Goal: Task Accomplishment & Management: Manage account settings

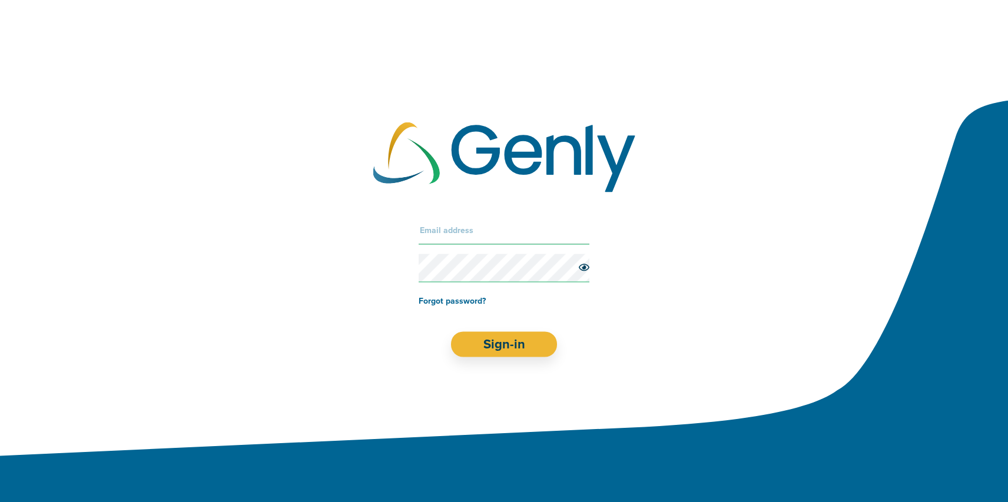
click at [453, 227] on input "text" at bounding box center [504, 230] width 171 height 28
type input "[EMAIL_ADDRESS][DOMAIN_NAME]"
click at [451, 332] on button "Sign-in" at bounding box center [504, 344] width 106 height 25
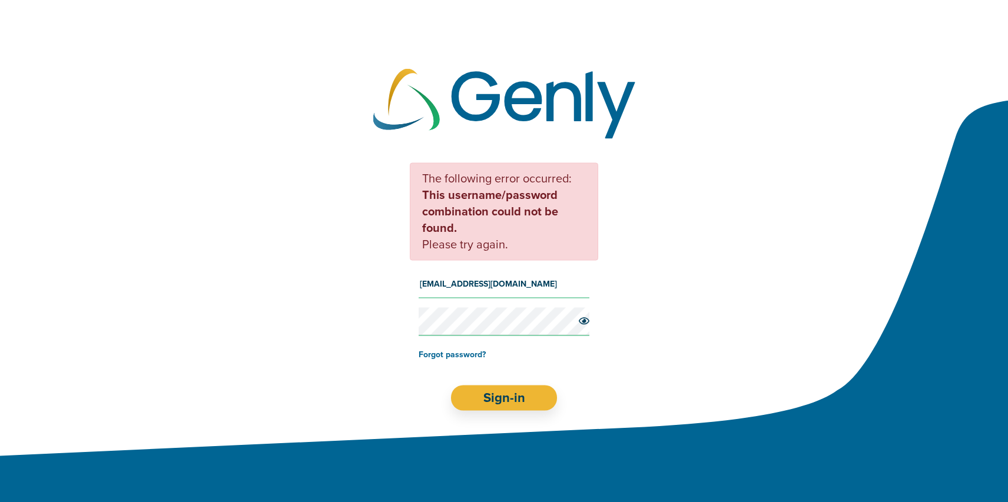
click at [451, 385] on button "Sign-in" at bounding box center [504, 397] width 106 height 25
click at [442, 354] on link "Forgot password?" at bounding box center [452, 354] width 67 height 10
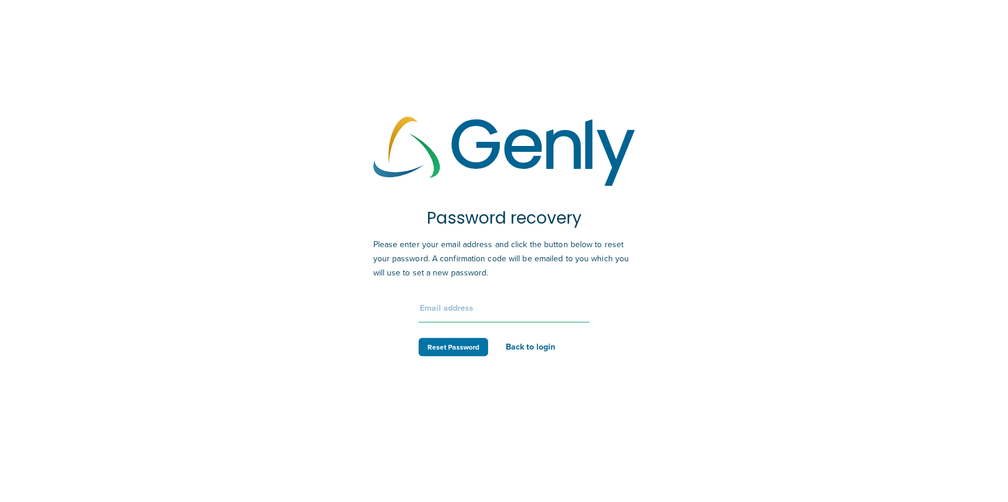
click at [458, 317] on input "text" at bounding box center [504, 308] width 171 height 28
type input "[EMAIL_ADDRESS][DOMAIN_NAME]"
click at [458, 349] on button "Reset Password" at bounding box center [453, 347] width 69 height 18
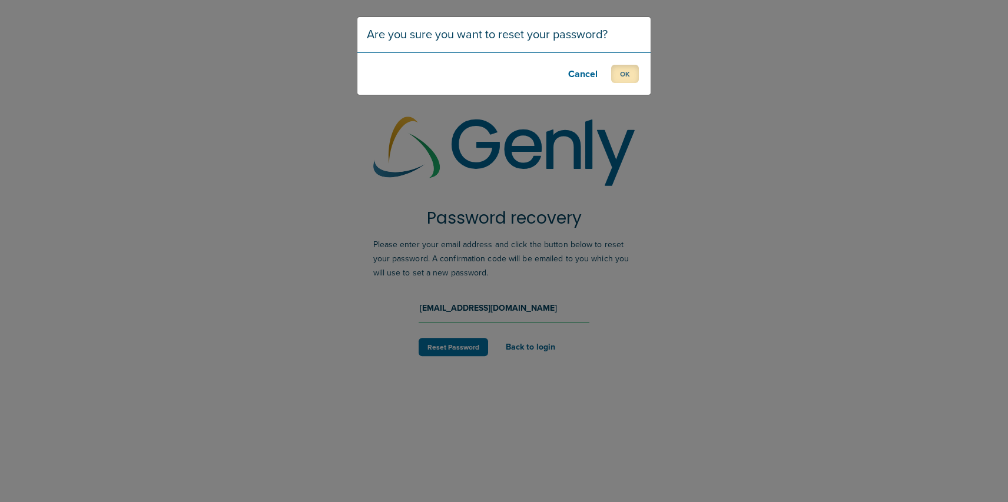
click at [621, 72] on button "OK" at bounding box center [625, 74] width 28 height 18
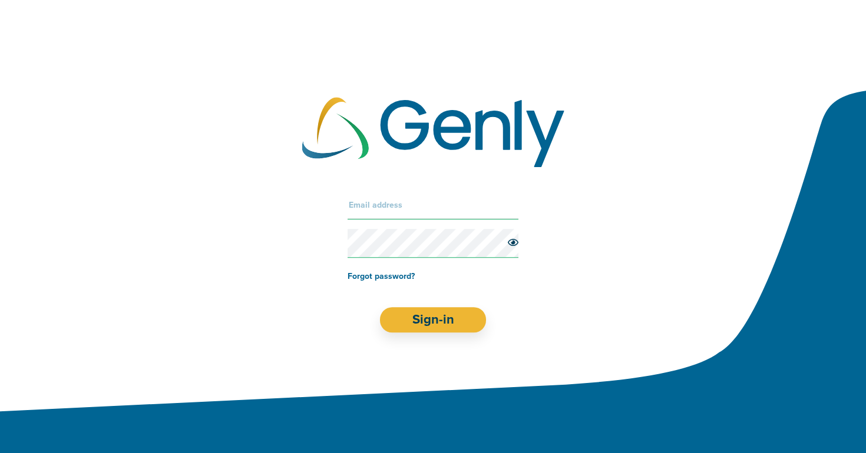
click at [408, 213] on input "text" at bounding box center [432, 205] width 171 height 28
type input "[EMAIL_ADDRESS][DOMAIN_NAME]"
click at [380, 307] on button "Sign-in" at bounding box center [433, 319] width 106 height 25
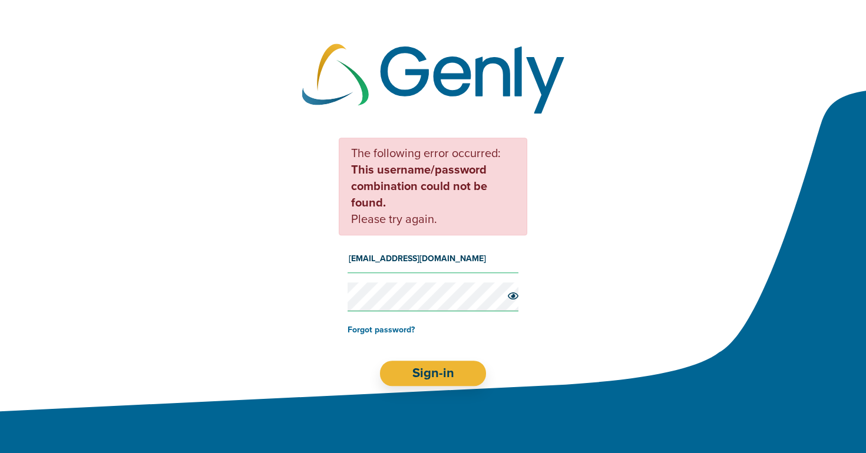
click at [306, 291] on div "The following error occurred: This username/password combination could not be f…" at bounding box center [433, 262] width 866 height 296
click at [406, 363] on button "Sign-in" at bounding box center [433, 373] width 107 height 25
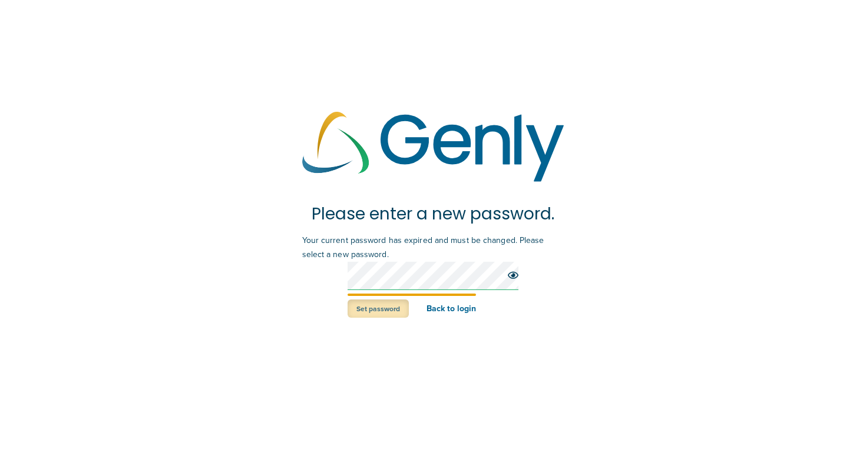
click at [380, 317] on button "Set password" at bounding box center [377, 309] width 61 height 18
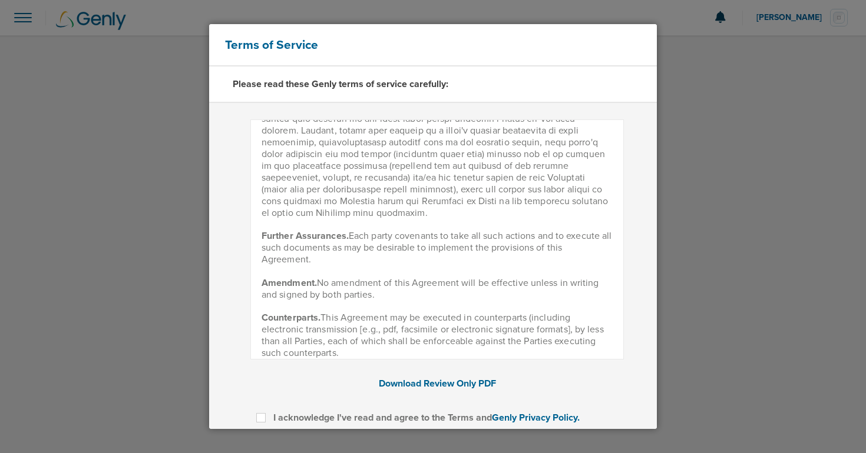
scroll to position [1536, 0]
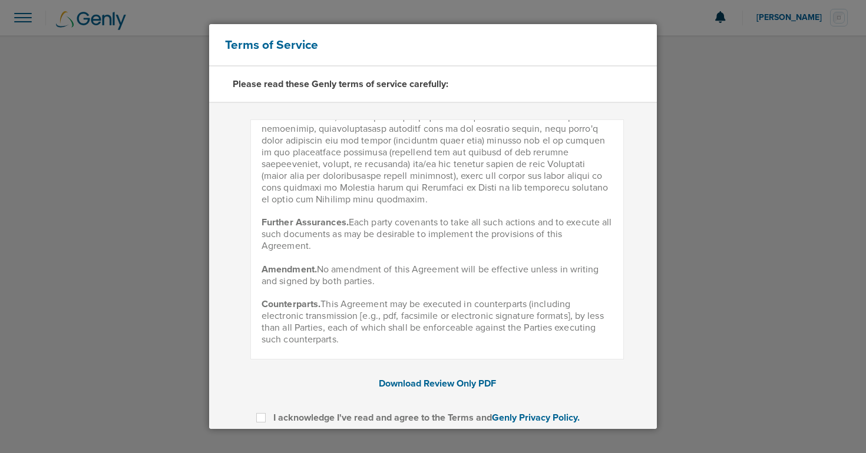
click at [270, 411] on label at bounding box center [270, 411] width 0 height 0
click at [260, 420] on input "I acknowledge I've read and agree to the Terms and Genly Privacy Policy." at bounding box center [260, 417] width 9 height 12
checkbox input "true"
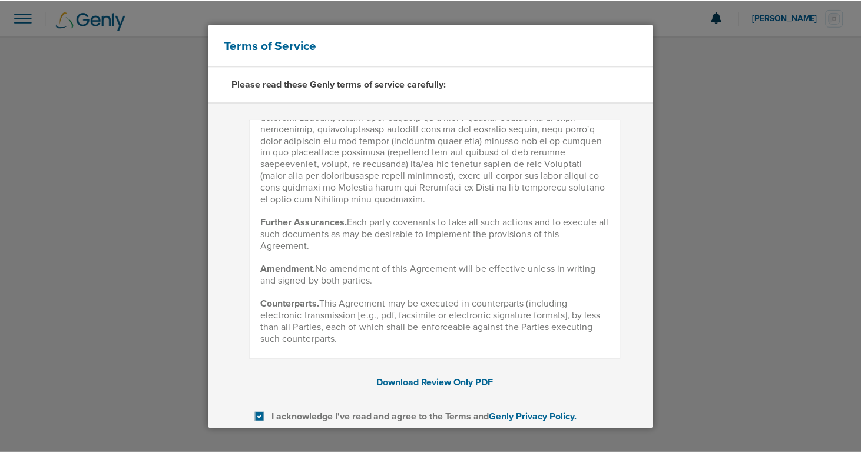
scroll to position [95, 0]
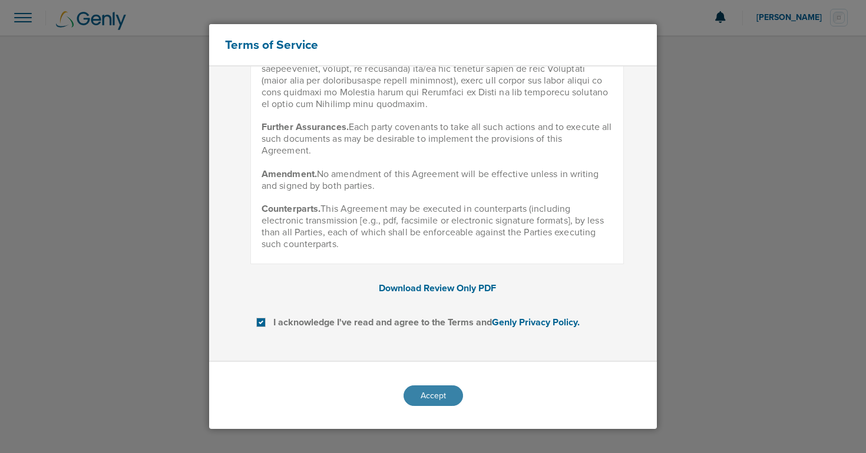
click at [427, 398] on button "Accept" at bounding box center [432, 396] width 59 height 21
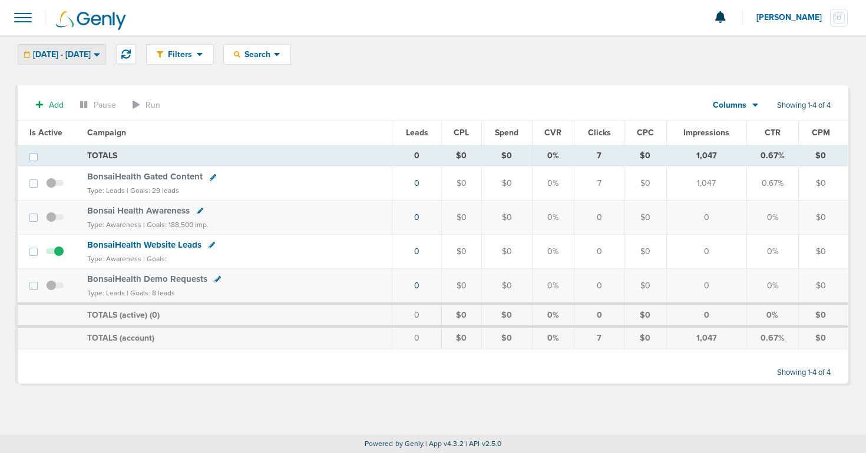
click at [87, 55] on span "[DATE] - [DATE]" at bounding box center [62, 55] width 58 height 8
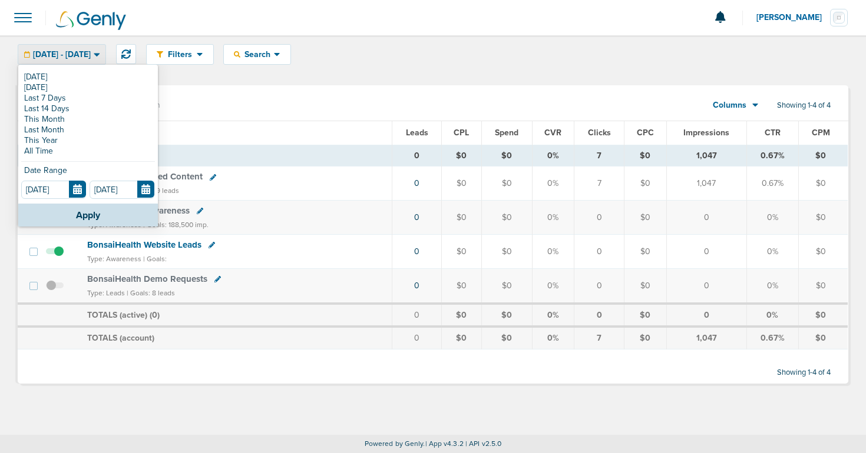
click at [47, 150] on link "All Time" at bounding box center [88, 151] width 134 height 11
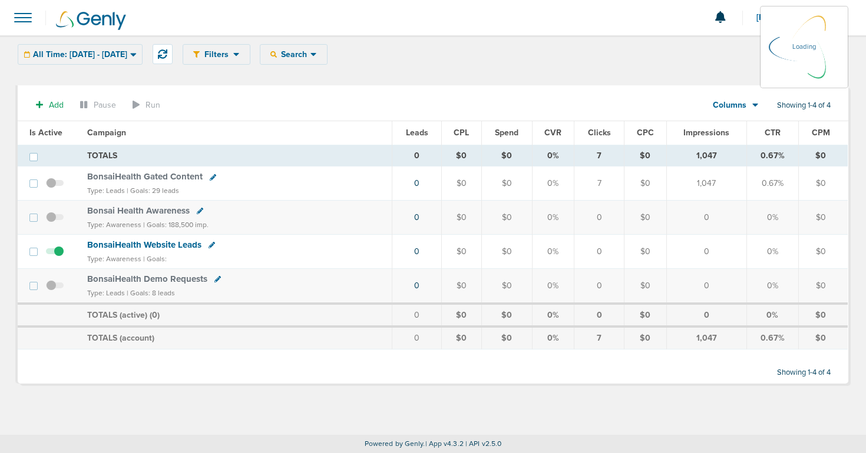
click at [137, 52] on icon at bounding box center [133, 54] width 6 height 10
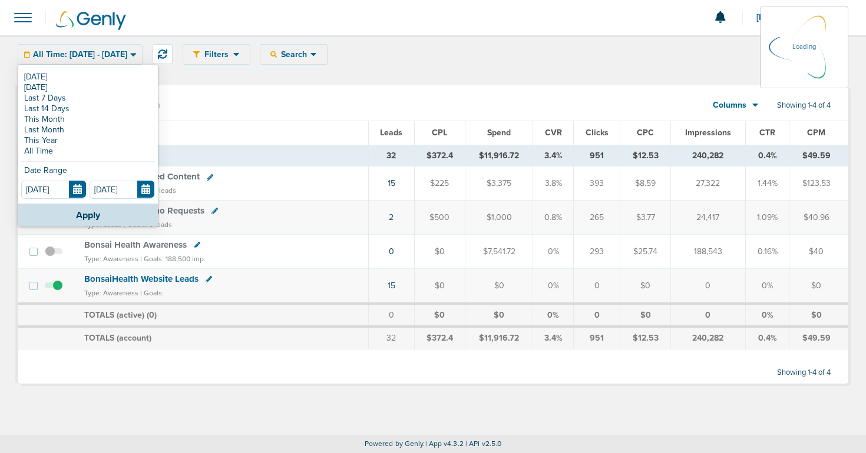
drag, startPoint x: 224, startPoint y: 75, endPoint x: 246, endPoint y: 62, distance: 25.6
click at [227, 74] on div at bounding box center [433, 80] width 830 height 12
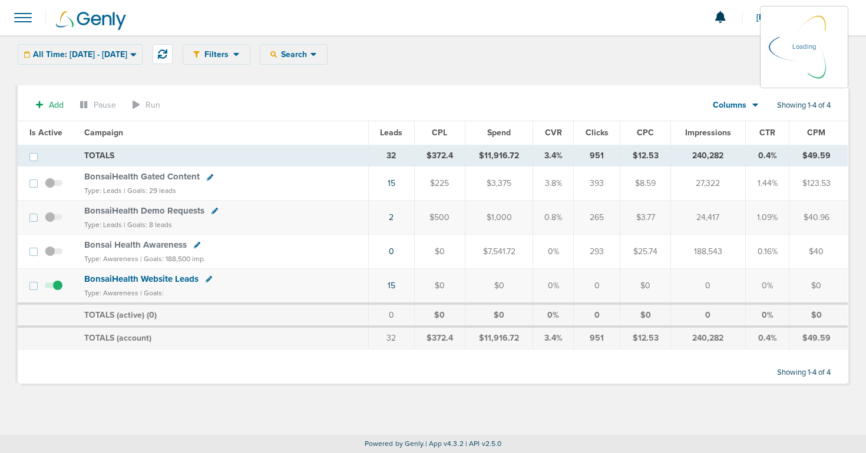
click at [253, 57] on div "Filters Active Only Settings Status Active Inactive Objectives MQL SQL Traffic …" at bounding box center [515, 54] width 665 height 21
click at [240, 53] on icon at bounding box center [236, 54] width 6 height 10
click at [247, 85] on div "Add Pause Run Columns Media Stats Sales Performance Custom Showing 1-4 of 4 Is …" at bounding box center [433, 234] width 830 height 299
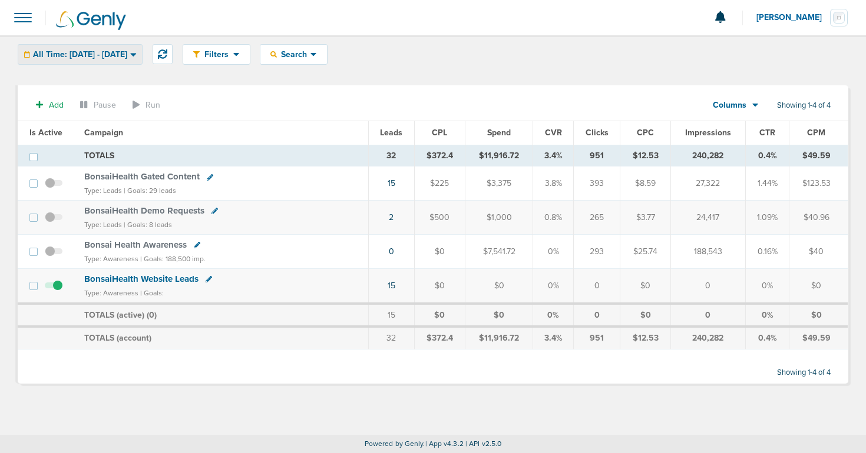
click at [97, 48] on div "All Time: [DATE] - [DATE]" at bounding box center [80, 54] width 124 height 19
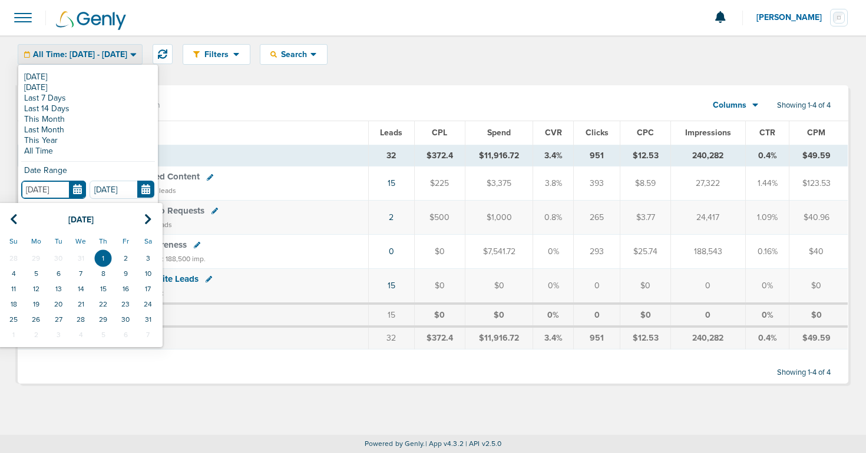
click at [70, 190] on input "[DATE]" at bounding box center [53, 190] width 65 height 18
drag, startPoint x: 64, startPoint y: 186, endPoint x: 46, endPoint y: 188, distance: 18.4
click at [31, 187] on input "[DATE]" at bounding box center [53, 190] width 65 height 18
type input "[DATE]"
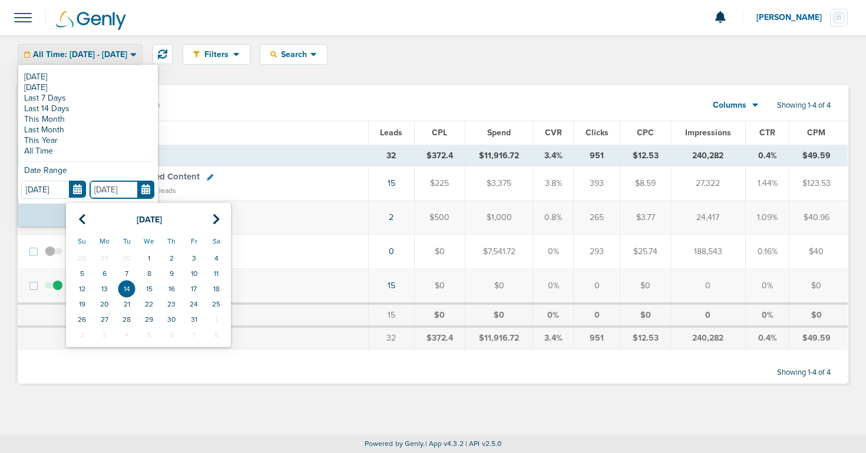
click at [125, 289] on td "14" at bounding box center [126, 288] width 22 height 15
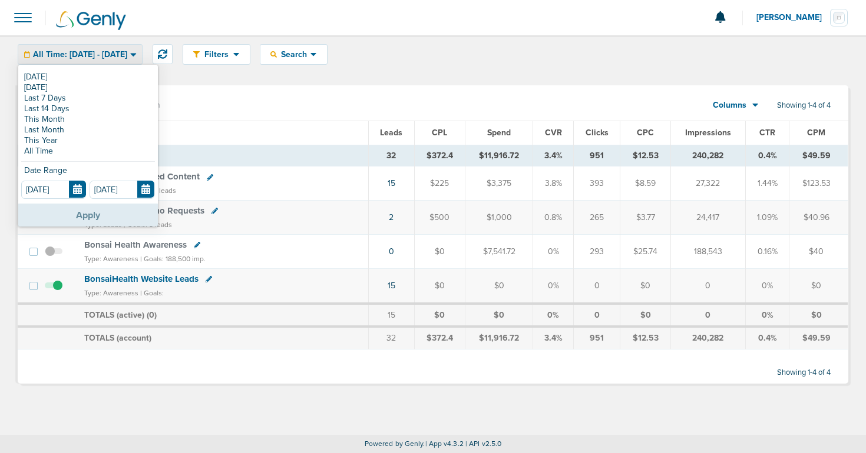
click at [139, 221] on button "Apply" at bounding box center [88, 215] width 140 height 23
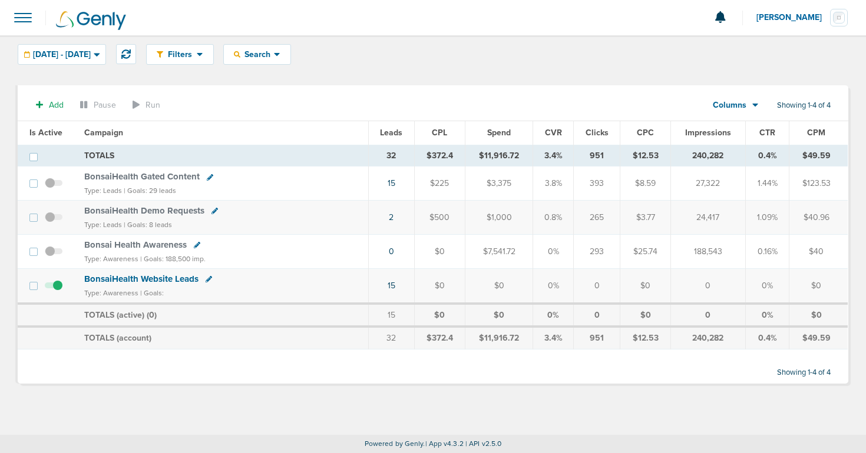
click at [163, 214] on span "BonsaiHealth Demo Requests" at bounding box center [144, 210] width 120 height 11
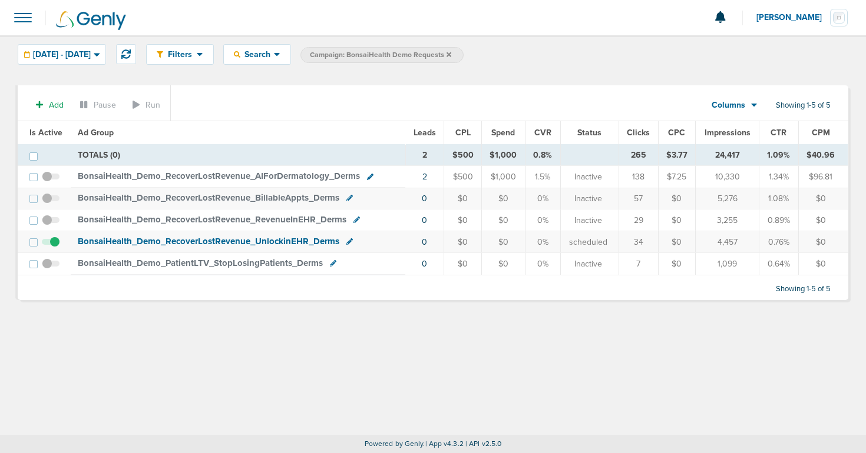
click at [213, 174] on span "BonsaiHealth_ Demo_ RecoverLostRevenue_ AIForDermatology_ Derms" at bounding box center [219, 176] width 282 height 11
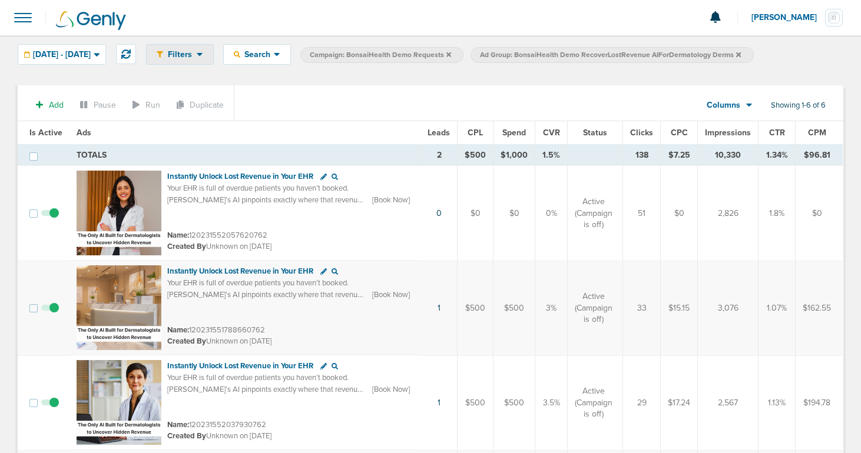
click at [197, 57] on span "Filters" at bounding box center [180, 54] width 34 height 10
click at [741, 55] on icon at bounding box center [738, 54] width 5 height 5
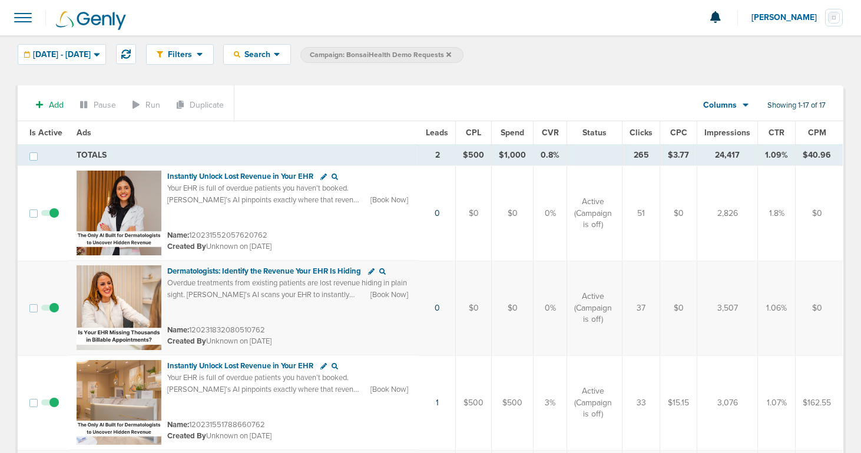
click at [451, 57] on span "Campaign: BonsaiHealth Demo Requests" at bounding box center [380, 55] width 141 height 10
click at [463, 53] on label "Campaign: BonsaiHealth Demo Requests" at bounding box center [381, 55] width 163 height 16
click at [451, 54] on icon at bounding box center [448, 54] width 5 height 7
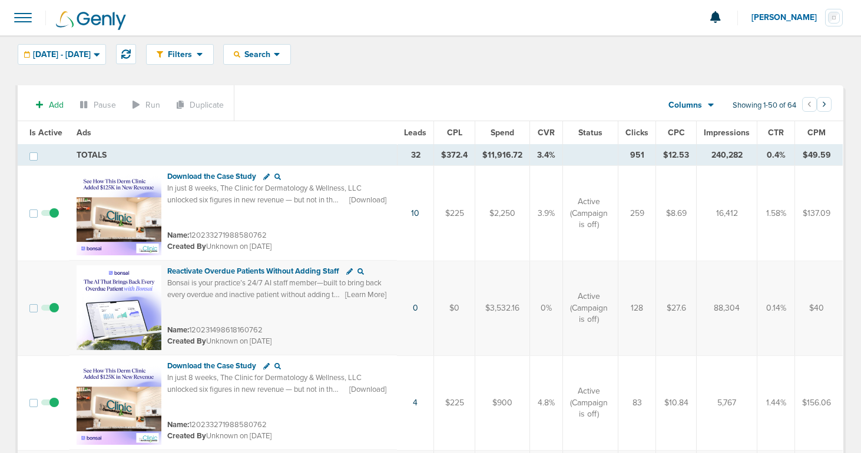
click at [22, 22] on span at bounding box center [23, 18] width 26 height 26
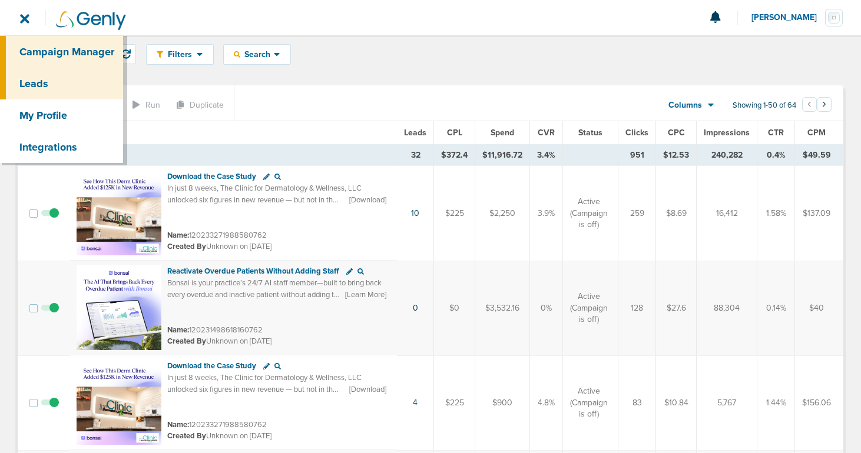
click at [54, 77] on link "Leads" at bounding box center [61, 84] width 123 height 32
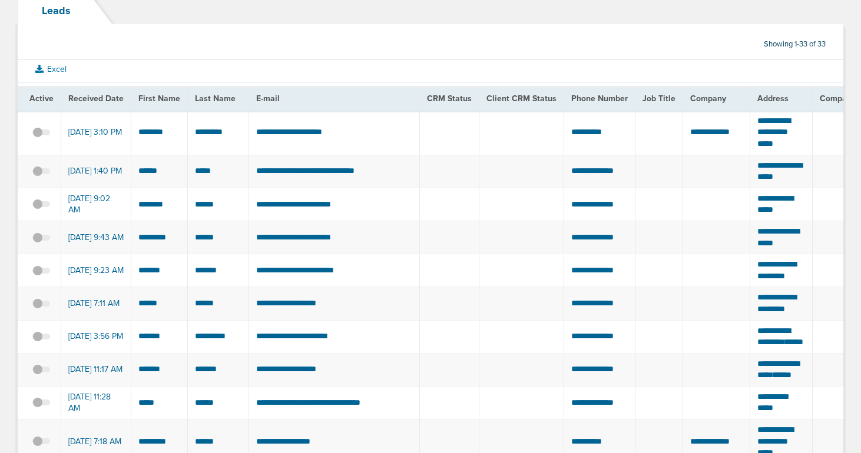
scroll to position [79, 0]
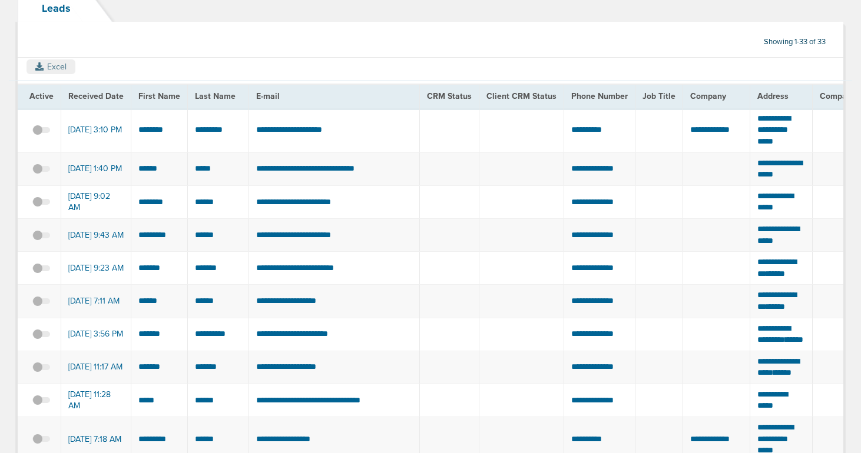
click at [41, 63] on icon at bounding box center [39, 66] width 8 height 8
